Goal: Check status: Check status

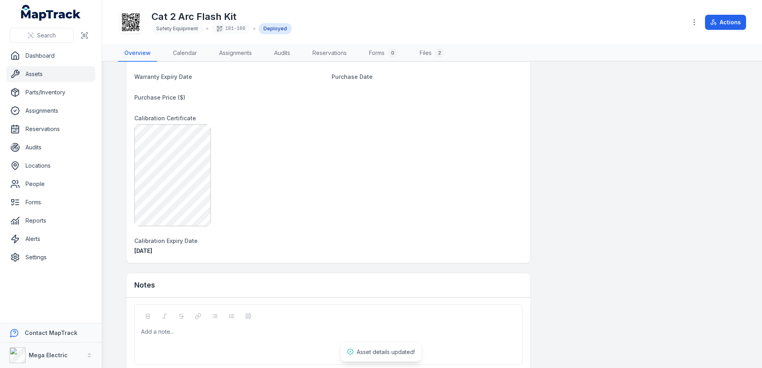
scroll to position [540, 0]
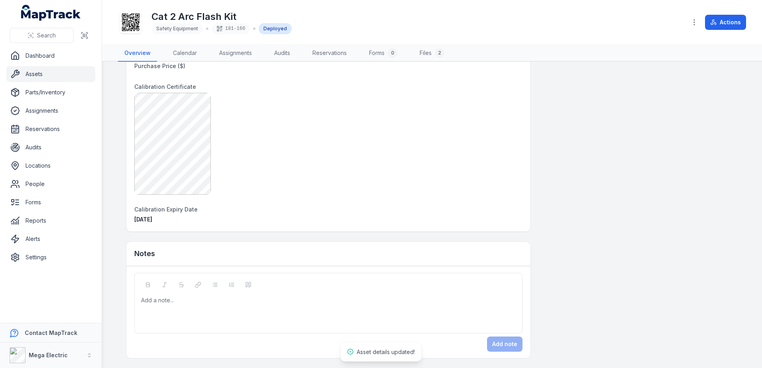
click at [200, 312] on div "Add a note..." at bounding box center [328, 312] width 375 height 32
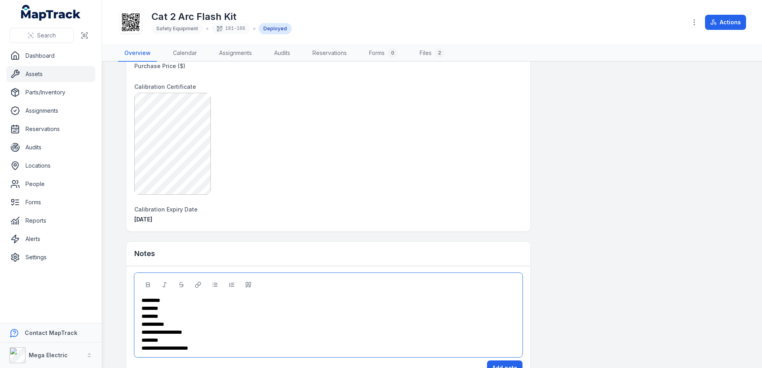
scroll to position [564, 0]
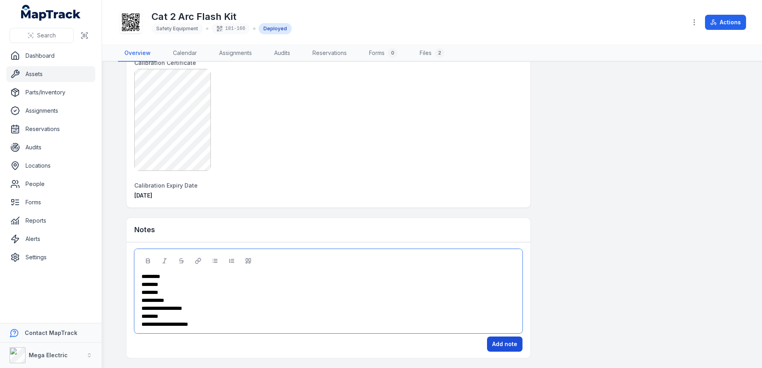
click at [502, 347] on button "Add note" at bounding box center [504, 344] width 35 height 15
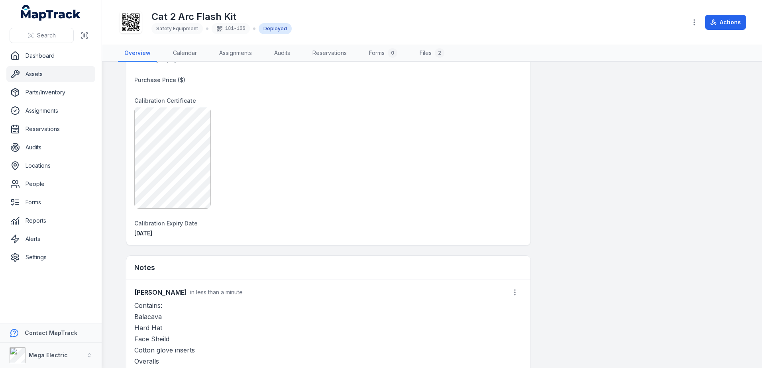
scroll to position [643, 0]
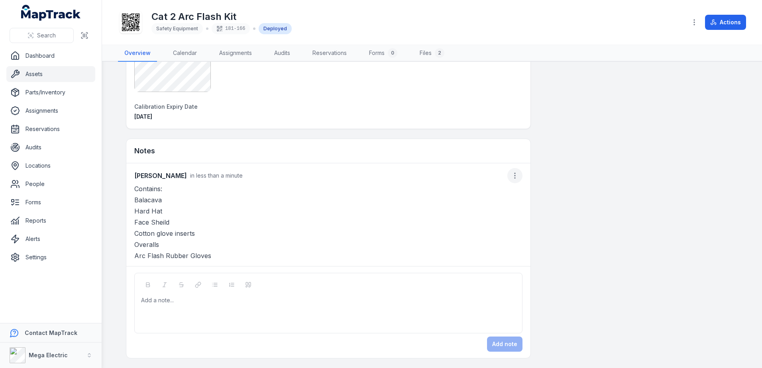
click at [514, 175] on circle "button" at bounding box center [514, 175] width 1 height 1
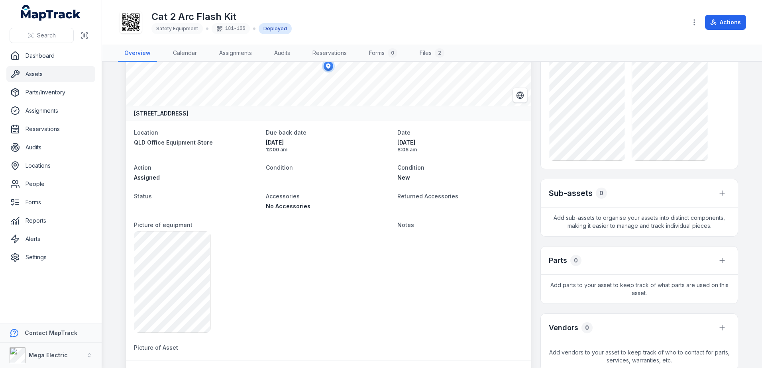
click at [44, 74] on div "Search Dashboard Assets Parts/Inventory Assignments Reservations Audits Locatio…" at bounding box center [381, 184] width 762 height 368
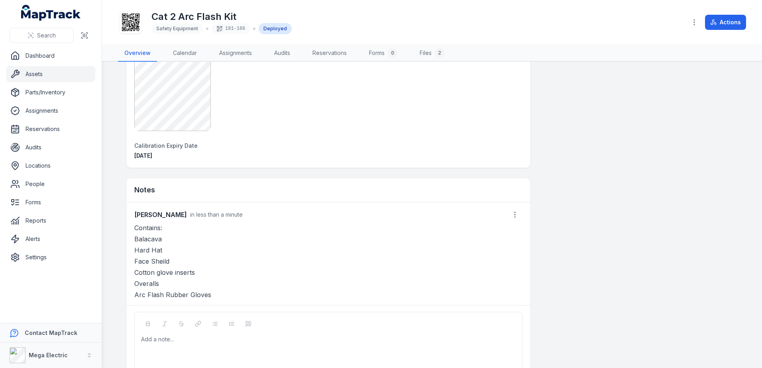
click at [54, 73] on link "Assets" at bounding box center [50, 74] width 89 height 16
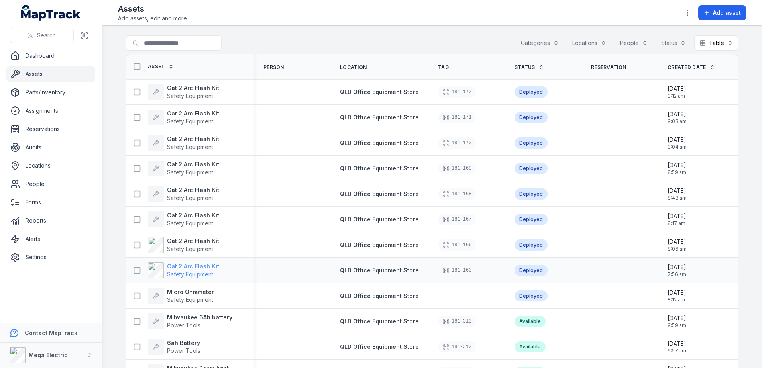
click at [190, 266] on strong "Cat 2 Arc Flash Kit" at bounding box center [193, 267] width 52 height 8
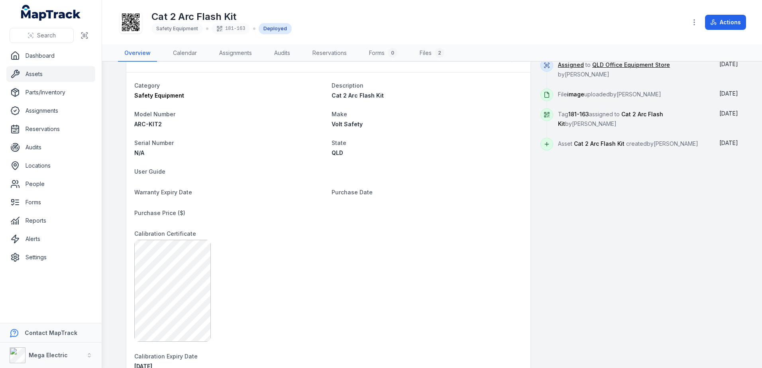
scroll to position [540, 0]
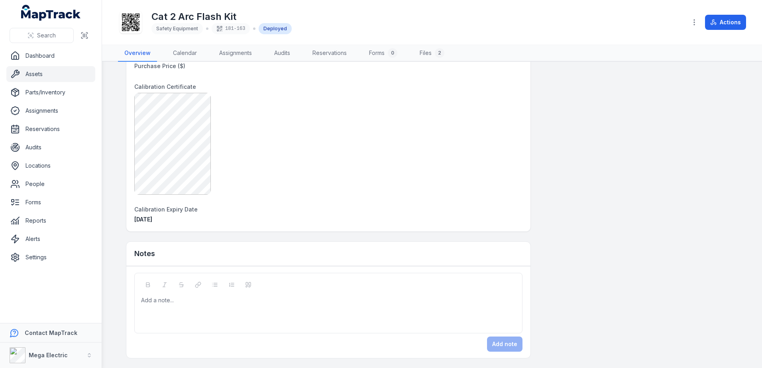
click at [202, 301] on div at bounding box center [328, 300] width 374 height 8
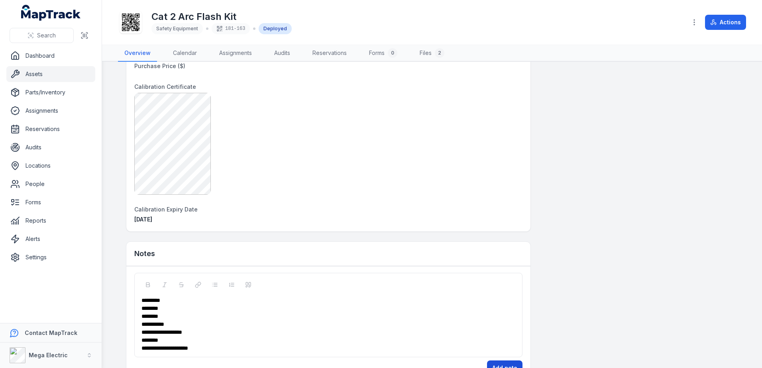
click at [501, 362] on button "Add note" at bounding box center [504, 368] width 35 height 15
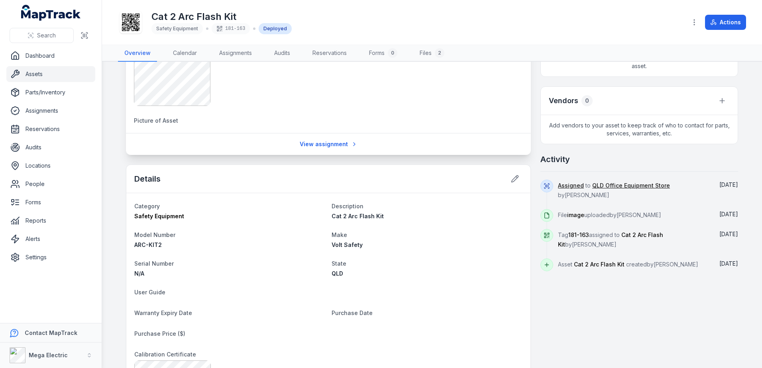
scroll to position [261, 0]
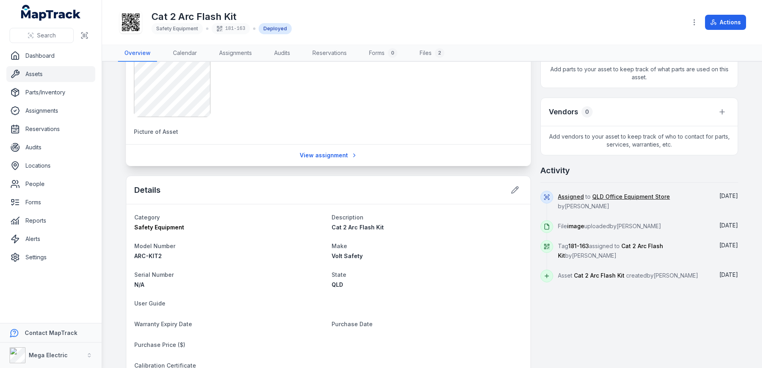
click at [63, 71] on link "Assets" at bounding box center [50, 74] width 89 height 16
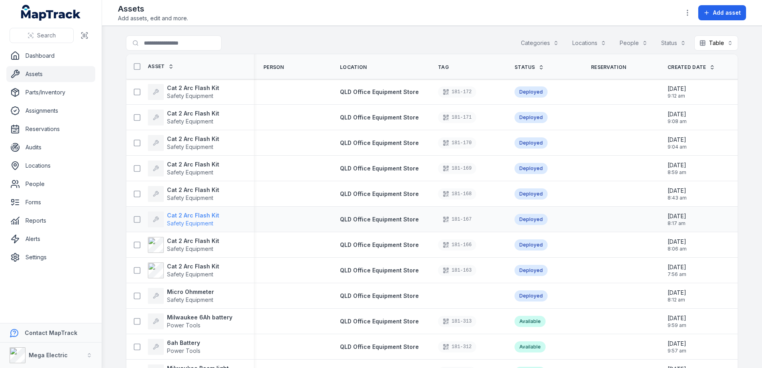
click at [196, 214] on strong "Cat 2 Arc Flash Kit" at bounding box center [193, 216] width 52 height 8
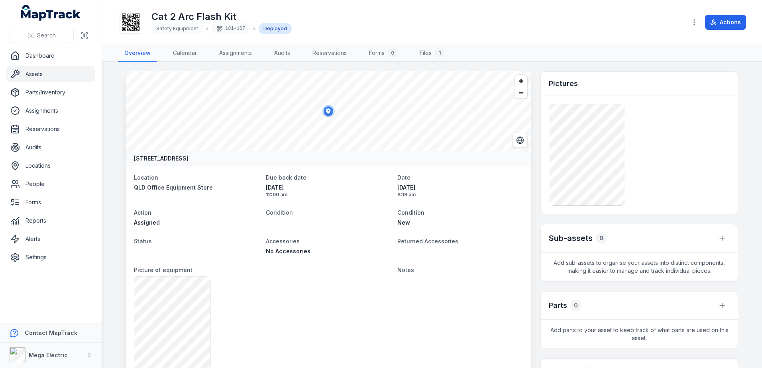
click at [42, 71] on link "Assets" at bounding box center [50, 74] width 89 height 16
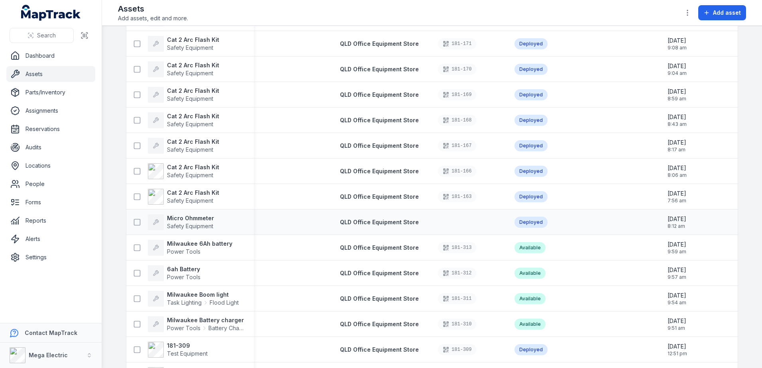
scroll to position [80, 0]
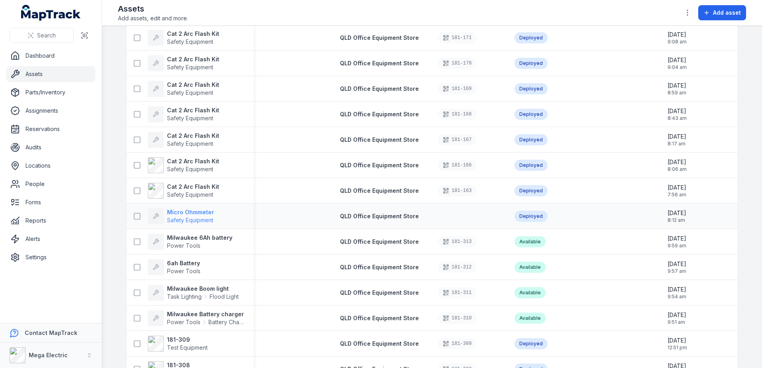
click at [194, 211] on strong "Micro Ohmmeter" at bounding box center [190, 212] width 47 height 8
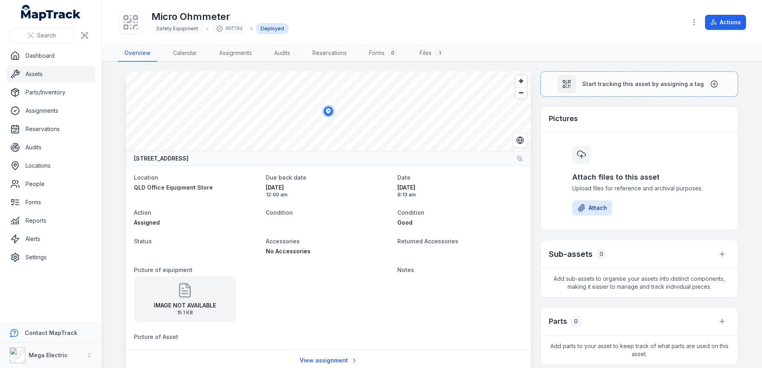
click at [274, 27] on div "Deployed" at bounding box center [272, 28] width 33 height 11
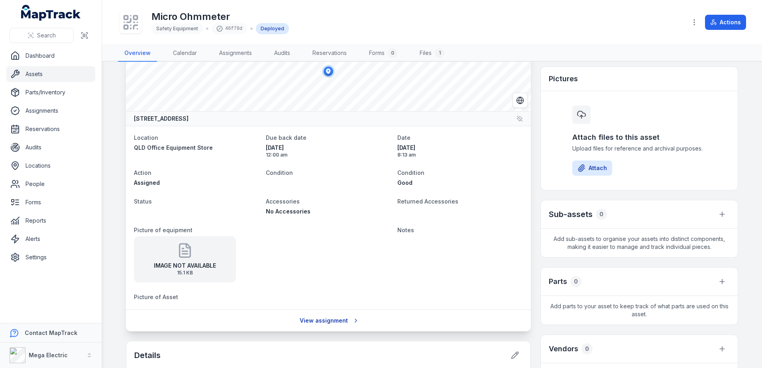
click at [321, 322] on link "View assignment" at bounding box center [328, 320] width 68 height 15
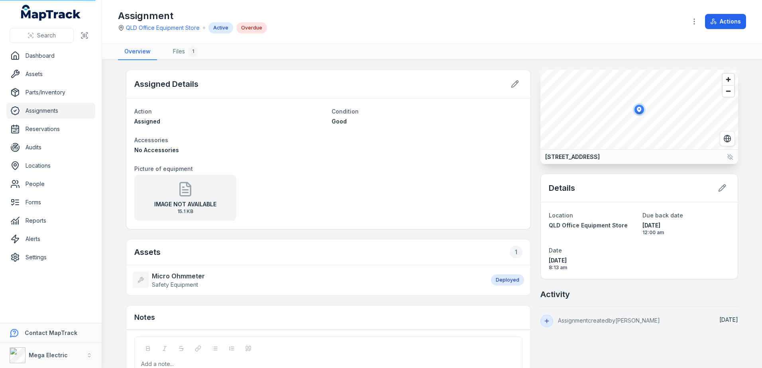
click at [347, 320] on div "Notes" at bounding box center [328, 318] width 404 height 24
click at [514, 84] on icon at bounding box center [515, 84] width 8 height 8
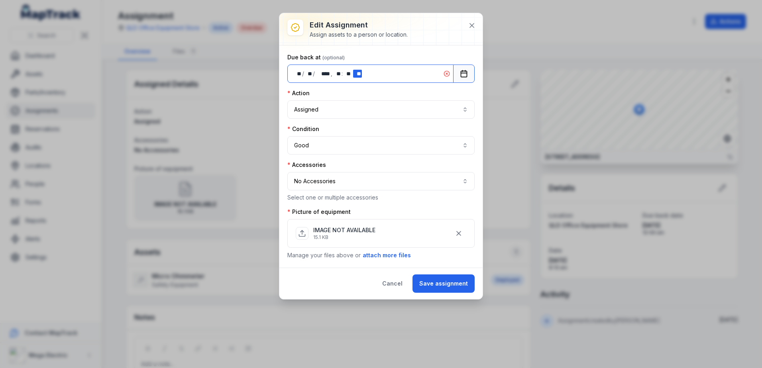
click at [446, 74] on icon at bounding box center [446, 74] width 6 height 6
click at [445, 111] on button "Assigned ********" at bounding box center [380, 109] width 187 height 18
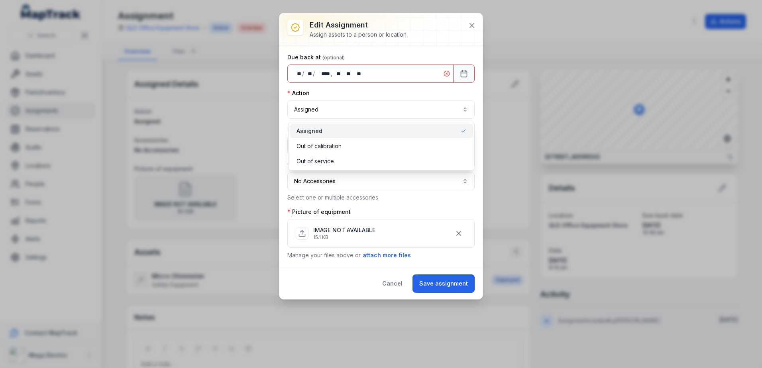
click at [444, 93] on div "Action Assigned ********" at bounding box center [380, 103] width 187 height 29
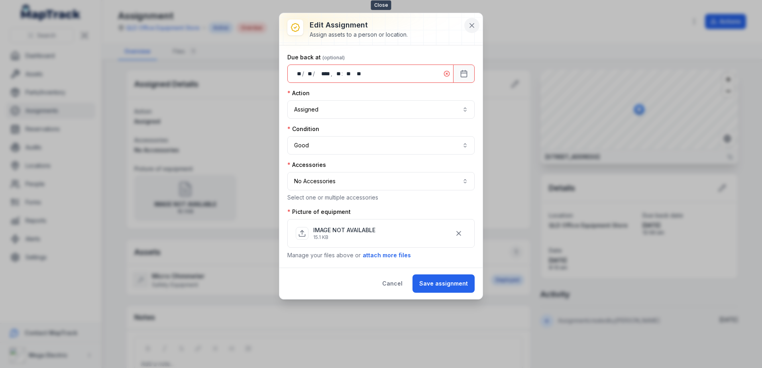
click at [470, 25] on icon at bounding box center [472, 26] width 8 height 8
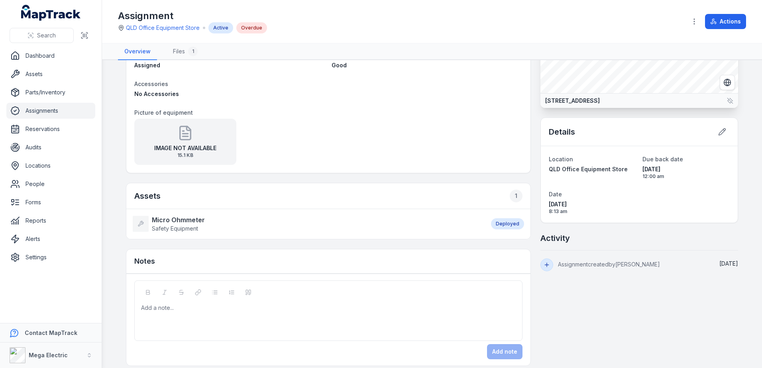
scroll to position [64, 0]
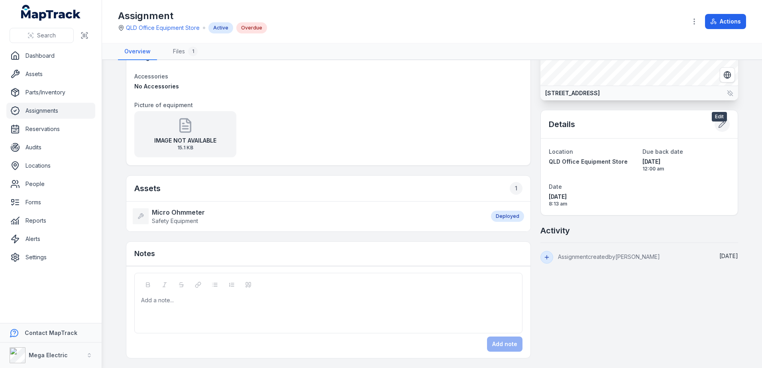
click at [724, 132] on button at bounding box center [721, 124] width 15 height 15
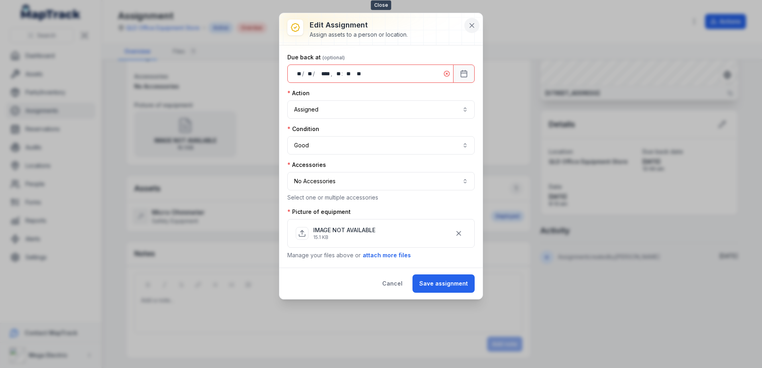
click at [473, 25] on icon at bounding box center [472, 26] width 8 height 8
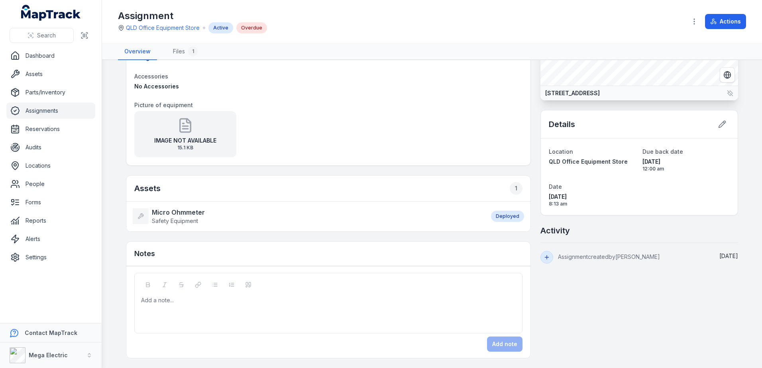
scroll to position [0, 0]
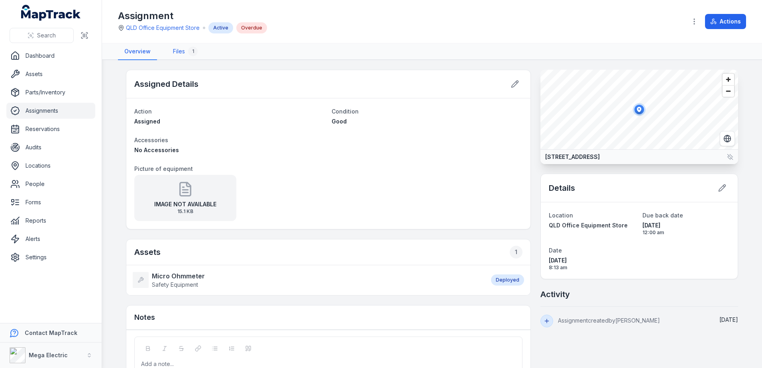
click at [184, 51] on link "Files 1" at bounding box center [185, 51] width 37 height 17
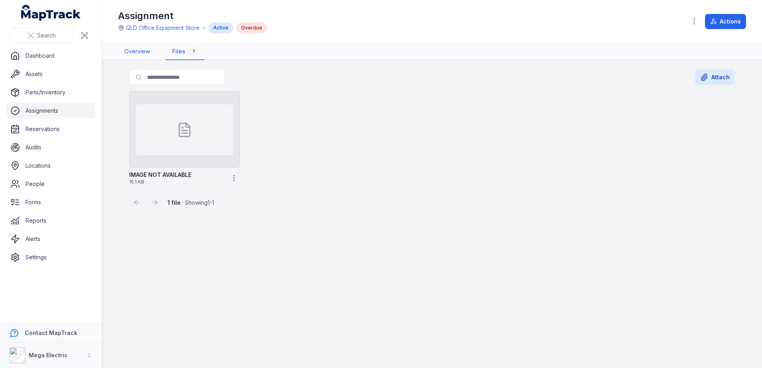
click at [131, 47] on link "Overview" at bounding box center [137, 51] width 38 height 17
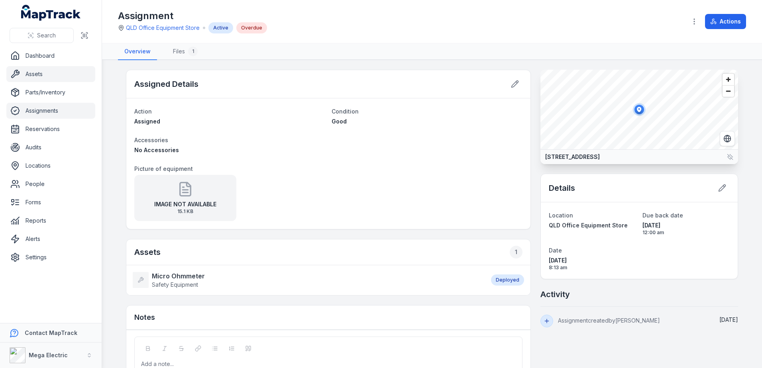
click at [40, 73] on link "Assets" at bounding box center [50, 74] width 89 height 16
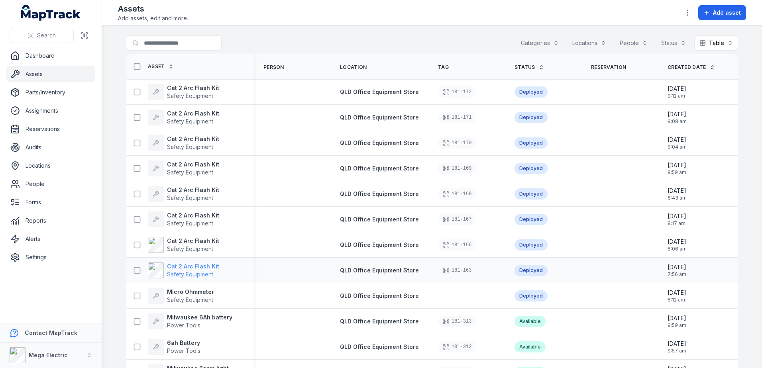
click at [203, 267] on strong "Cat 2 Arc Flash Kit" at bounding box center [193, 267] width 52 height 8
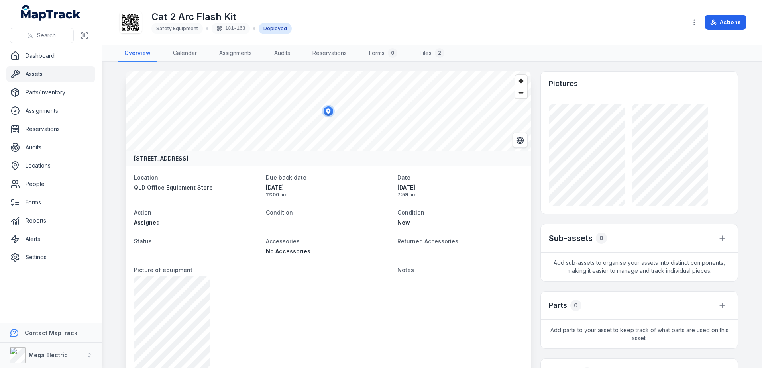
click at [324, 190] on span "[DATE]" at bounding box center [329, 188] width 126 height 8
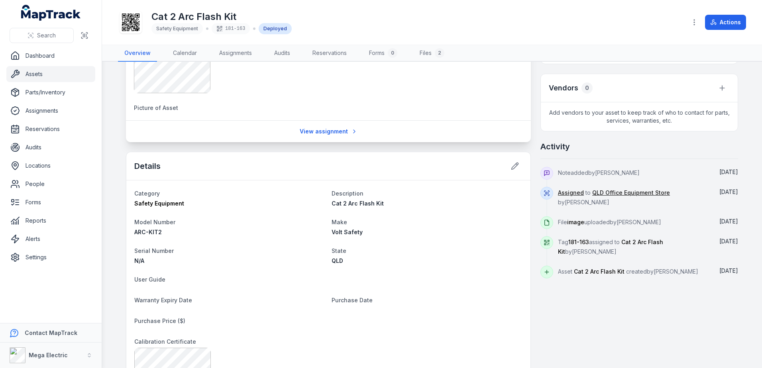
scroll to position [239, 0]
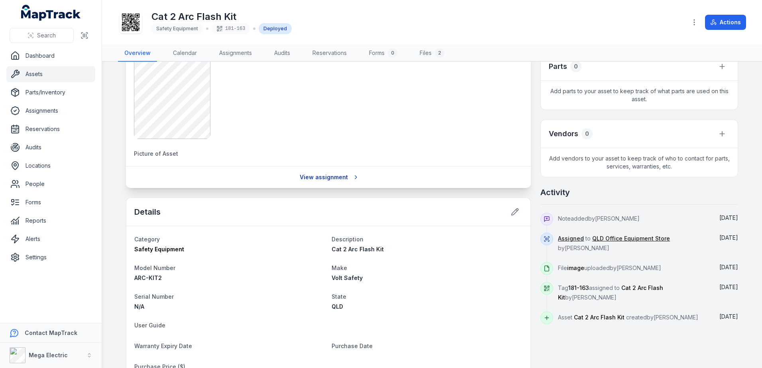
click at [332, 177] on link "View assignment" at bounding box center [328, 177] width 68 height 15
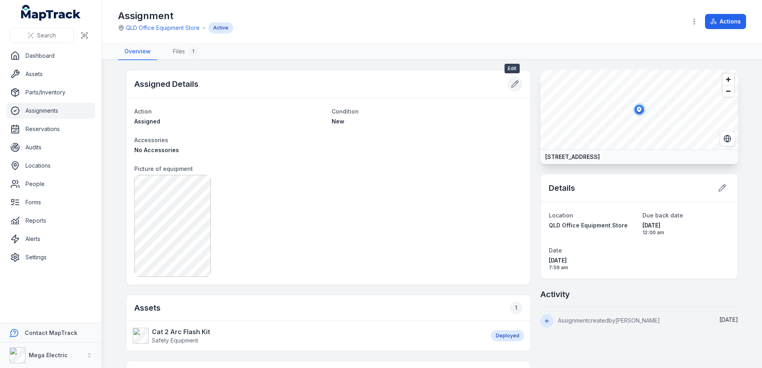
click at [514, 86] on icon at bounding box center [515, 84] width 8 height 8
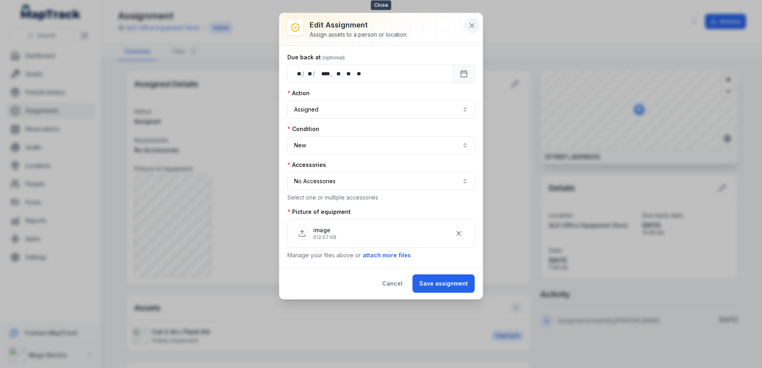
click at [473, 26] on icon at bounding box center [472, 26] width 4 height 4
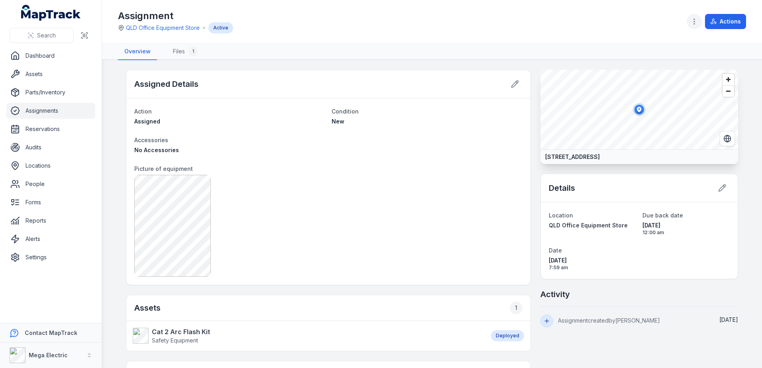
click at [696, 22] on icon "button" at bounding box center [694, 22] width 8 height 8
click at [660, 61] on div "Edit assignment fields" at bounding box center [654, 64] width 89 height 14
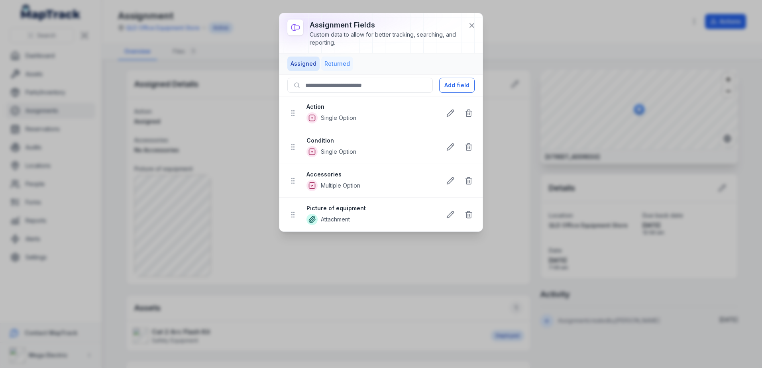
click at [343, 64] on button "Returned" at bounding box center [337, 64] width 32 height 14
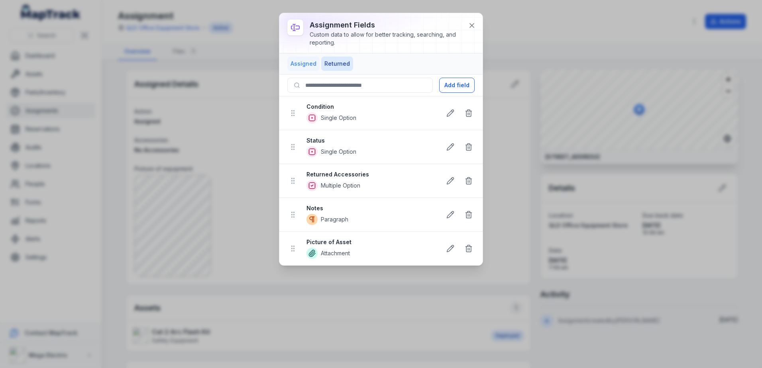
click at [302, 64] on button "Assigned" at bounding box center [303, 64] width 32 height 14
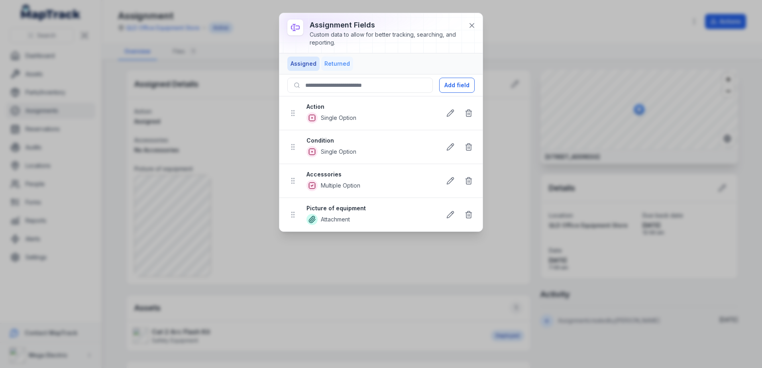
click at [337, 62] on button "Returned" at bounding box center [337, 64] width 32 height 14
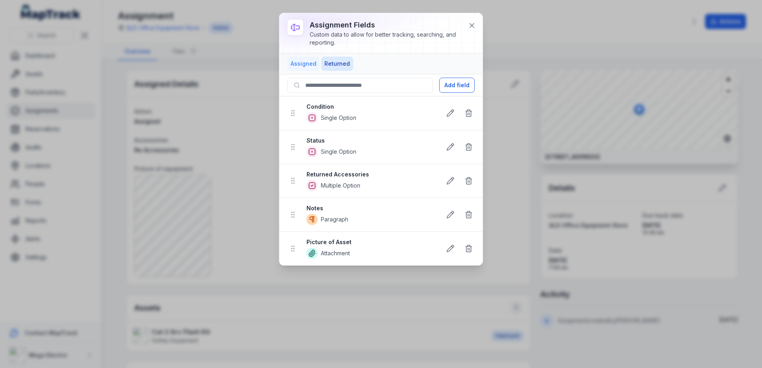
click at [304, 61] on button "Assigned" at bounding box center [303, 64] width 32 height 14
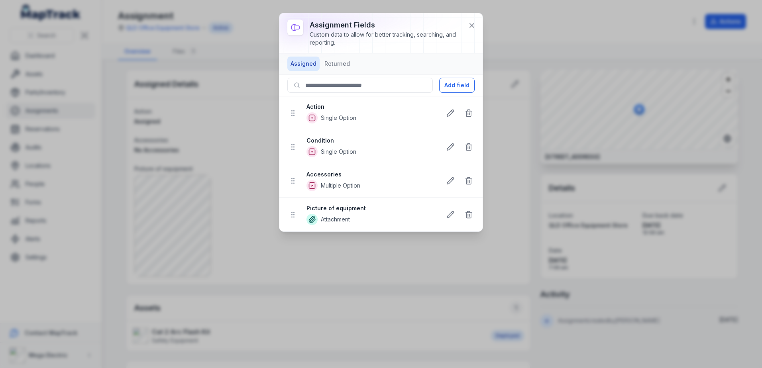
click at [327, 150] on span "Single Option" at bounding box center [338, 152] width 35 height 8
click at [313, 142] on strong "Condition" at bounding box center [370, 141] width 128 height 8
click at [320, 119] on span "Single Option" at bounding box center [370, 117] width 128 height 11
click at [333, 68] on button "Returned" at bounding box center [337, 64] width 32 height 14
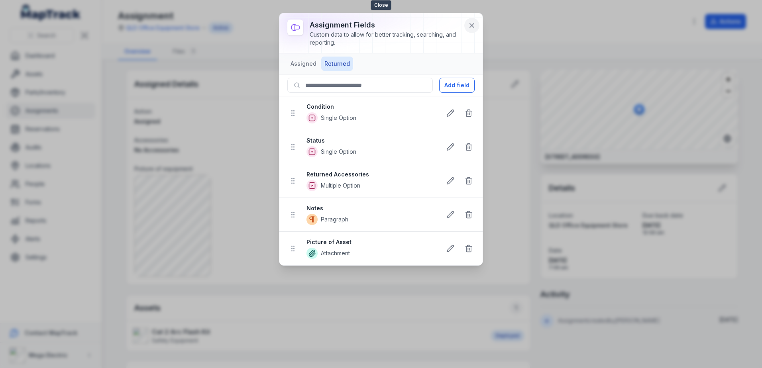
click at [473, 26] on icon at bounding box center [472, 26] width 8 height 8
